Goal: Check status: Check status

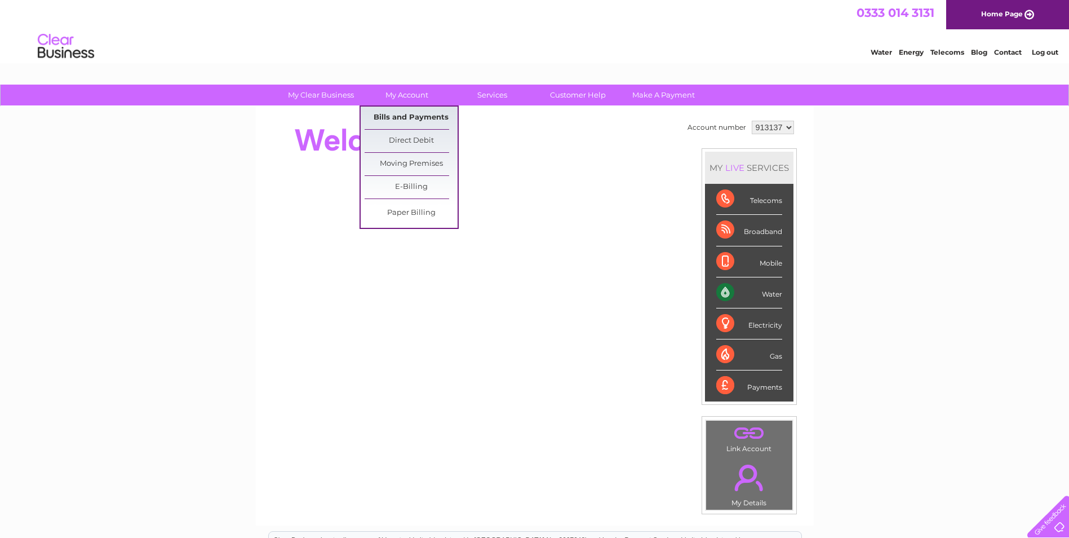
click at [404, 116] on link "Bills and Payments" at bounding box center [411, 118] width 93 height 23
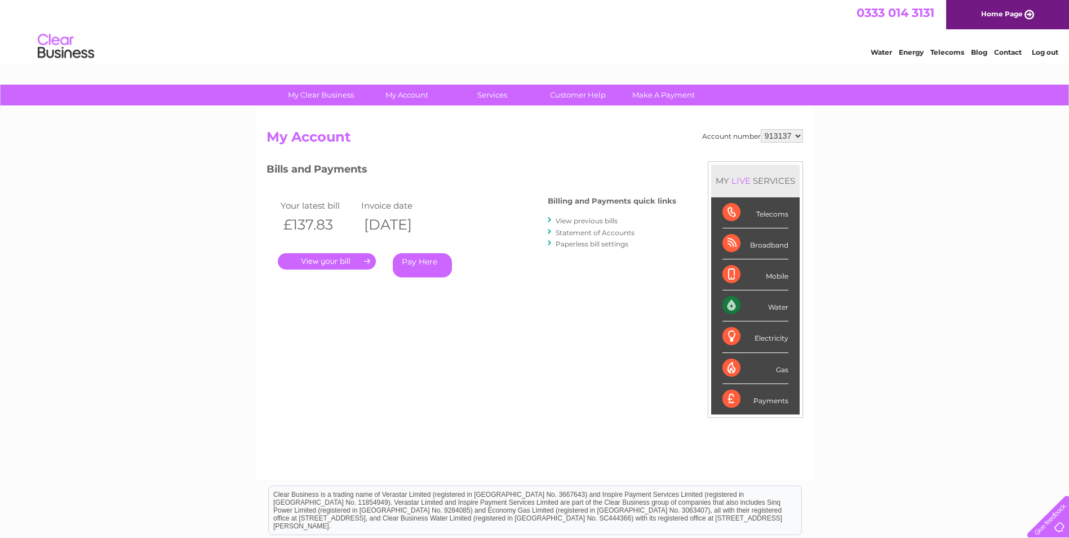
click at [791, 140] on select "913137 965677" at bounding box center [782, 136] width 42 height 14
select select "965677"
click at [761, 129] on select "913137 965677" at bounding box center [782, 136] width 42 height 14
click at [790, 138] on select "913137 965677" at bounding box center [782, 136] width 42 height 14
select select "913137"
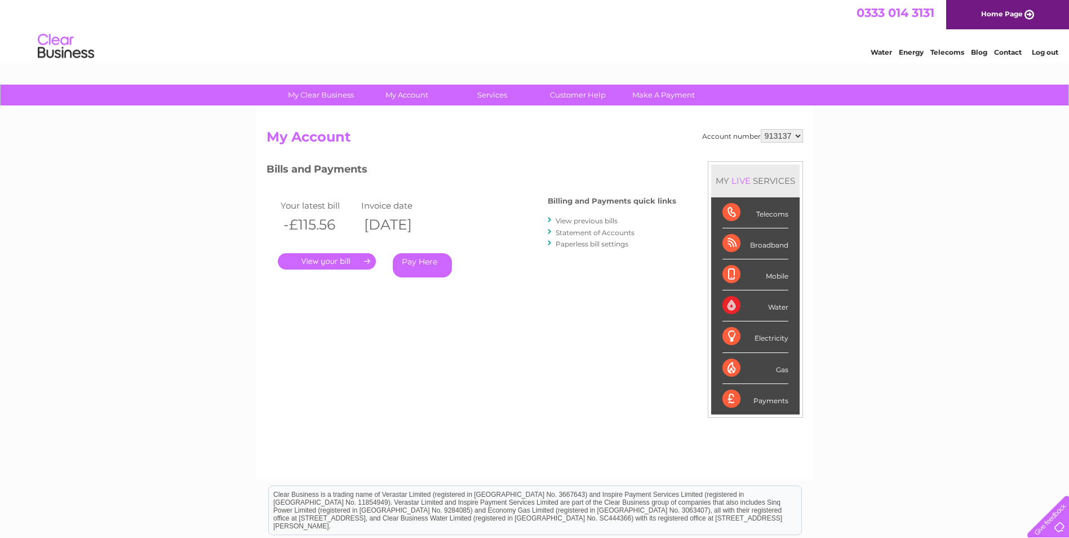
click at [761, 129] on select "913137 965677" at bounding box center [782, 136] width 42 height 14
